Goal: Communication & Community: Ask a question

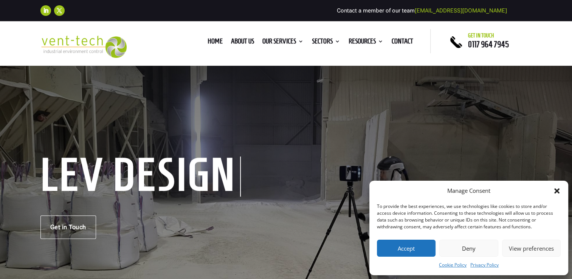
click at [556, 191] on icon "Close dialog" at bounding box center [556, 190] width 5 height 5
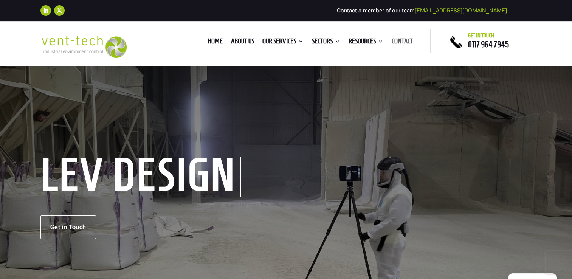
click at [405, 40] on link "Contact" at bounding box center [403, 43] width 22 height 8
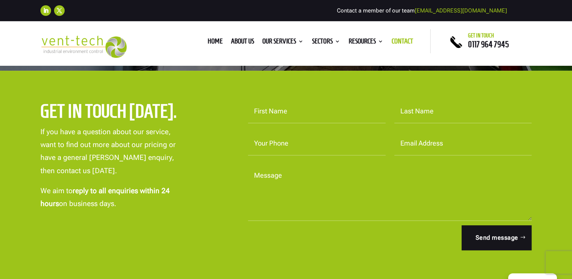
scroll to position [227, 0]
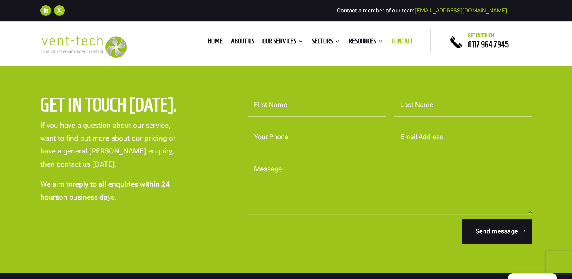
click at [277, 98] on input "First Name" at bounding box center [317, 104] width 138 height 23
type input "Liam"
type input "Gallagher"
type input "07512335532"
type input "liam_gallagher@acushnetgolf.com"
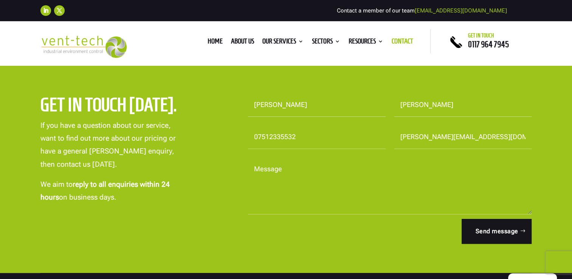
click at [286, 196] on textarea "Message" at bounding box center [390, 186] width 284 height 57
click at [268, 208] on textarea "Message" at bounding box center [390, 186] width 284 height 57
paste textarea "Hi there, We are looking to replace/improve our extraction and air change syste…"
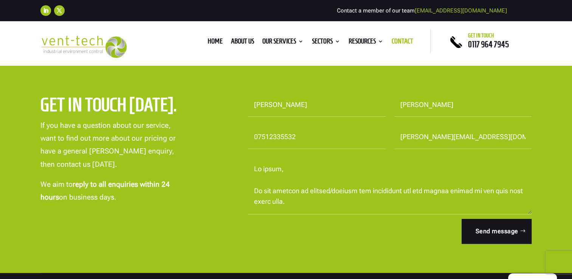
scroll to position [362, 0]
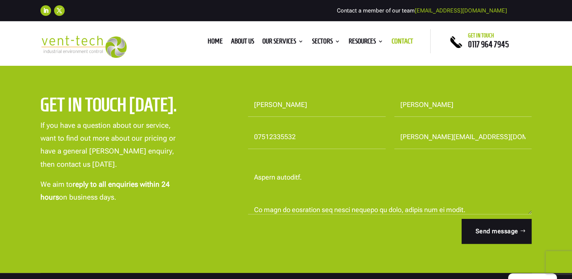
click at [304, 178] on textarea "Message" at bounding box center [390, 186] width 284 height 57
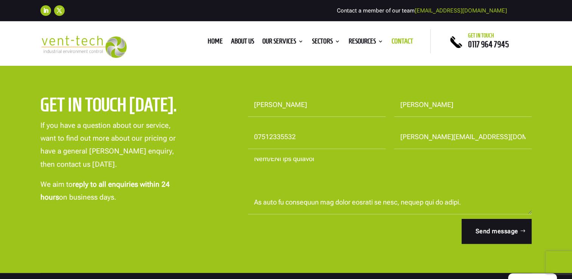
scroll to position [340, 0]
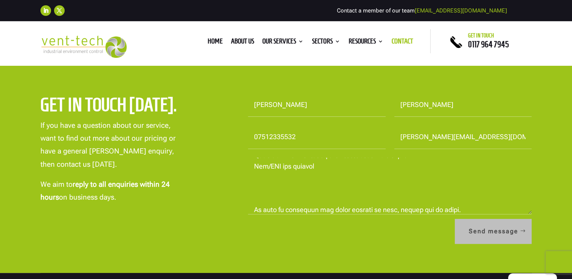
type textarea "Hi there, We are looking to replace/improve our extraction and air change syste…"
click at [477, 231] on button "Send message" at bounding box center [493, 231] width 77 height 25
